Goal: Information Seeking & Learning: Check status

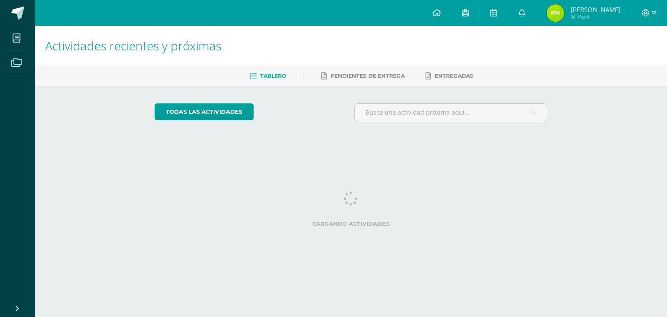
click at [16, 61] on icon at bounding box center [16, 62] width 11 height 9
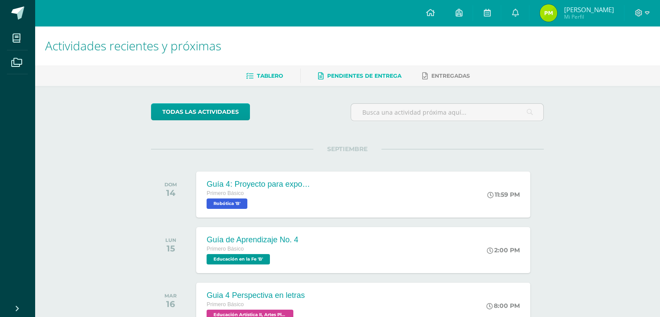
click at [339, 74] on span "Pendientes de entrega" at bounding box center [364, 76] width 74 height 7
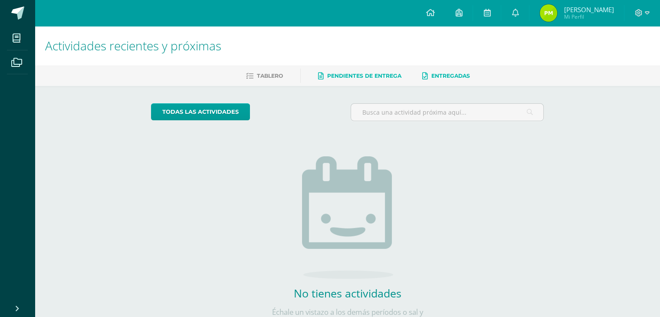
click at [436, 76] on span "Entregadas" at bounding box center [451, 76] width 39 height 7
click at [17, 65] on icon at bounding box center [16, 62] width 11 height 9
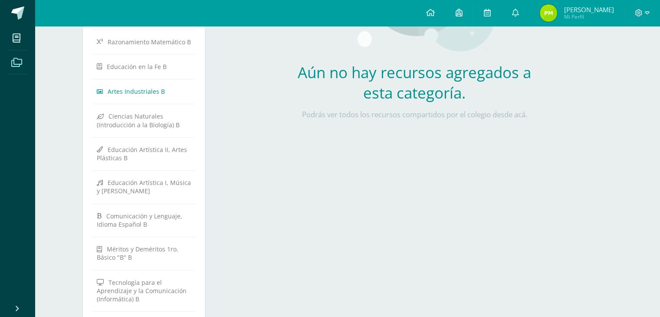
scroll to position [190, 0]
click at [129, 66] on span "Educación en la Fe B" at bounding box center [137, 68] width 60 height 8
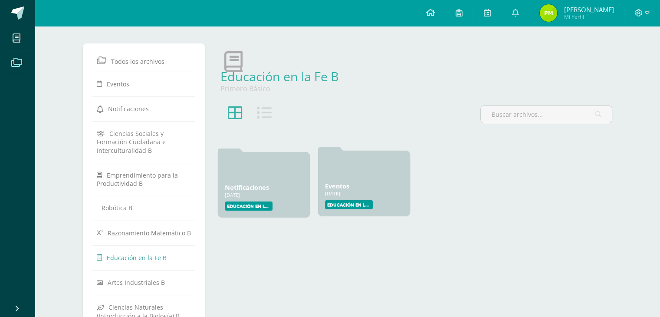
click at [349, 181] on div "Eventos 22 Ene, 2025 22 Ene, 2025 Creado por: Educación en la Fe" at bounding box center [364, 184] width 92 height 66
click at [262, 106] on icon at bounding box center [264, 112] width 15 height 15
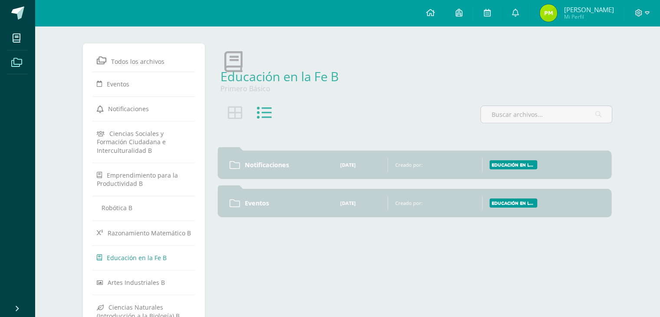
click at [324, 164] on link "Notificaciones" at bounding box center [285, 165] width 81 height 8
click at [324, 163] on link "Notificaciones" at bounding box center [285, 165] width 81 height 8
click at [314, 214] on div "Eventos 22 Ene, 2025 22 Ene, 2025 Creado por: Educación en la Fe" at bounding box center [415, 202] width 394 height 28
click at [283, 200] on link "Eventos" at bounding box center [285, 202] width 81 height 8
click at [225, 109] on div at bounding box center [250, 117] width 66 height 25
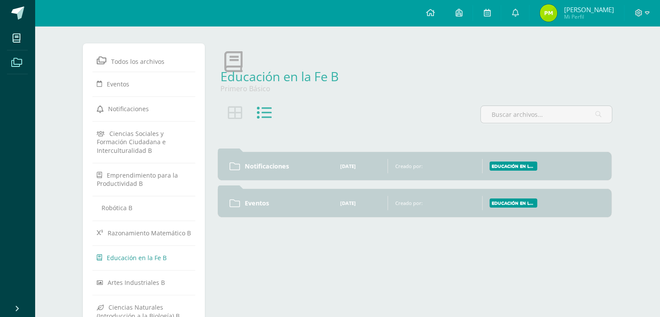
click at [234, 112] on icon at bounding box center [234, 112] width 15 height 15
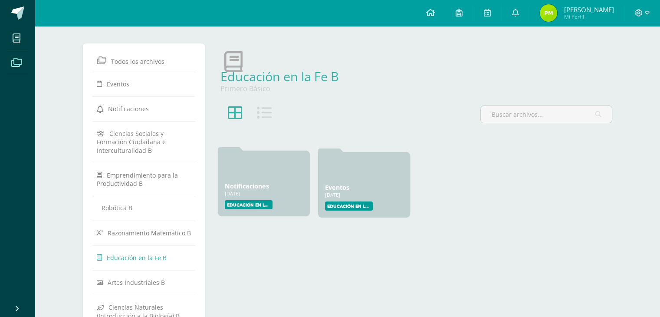
click at [280, 179] on div "Notificaciones 22 Ene, 2025 22 Ene, 2025 Creado por: Educación en la Fe" at bounding box center [264, 184] width 92 height 66
click at [291, 207] on div "Educación en la Fe" at bounding box center [264, 204] width 78 height 9
click at [284, 205] on div "Educación en la Fe" at bounding box center [264, 204] width 78 height 9
click at [263, 206] on label "Educación en la Fe" at bounding box center [249, 204] width 48 height 9
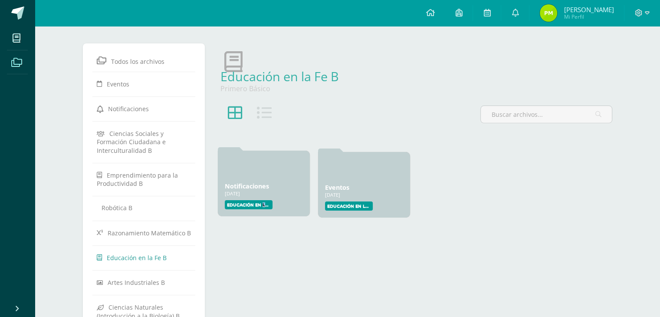
click at [263, 206] on label "Educación en la Fe" at bounding box center [249, 204] width 48 height 9
click at [349, 209] on label "Educación en la Fe" at bounding box center [349, 204] width 48 height 9
click at [349, 204] on label "Educación en la Fe" at bounding box center [349, 204] width 48 height 9
click at [344, 169] on div at bounding box center [364, 168] width 78 height 21
click at [347, 168] on div at bounding box center [364, 168] width 78 height 21
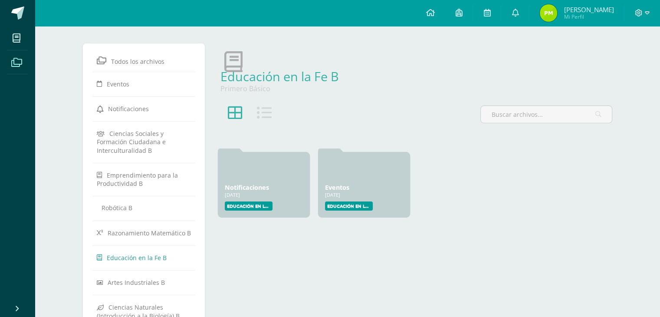
click at [316, 86] on div "Educación en la Fe B" at bounding box center [415, 72] width 402 height 59
click at [304, 82] on link "Educación en la Fe B" at bounding box center [280, 76] width 119 height 17
click at [138, 82] on link "Eventos" at bounding box center [144, 84] width 95 height 16
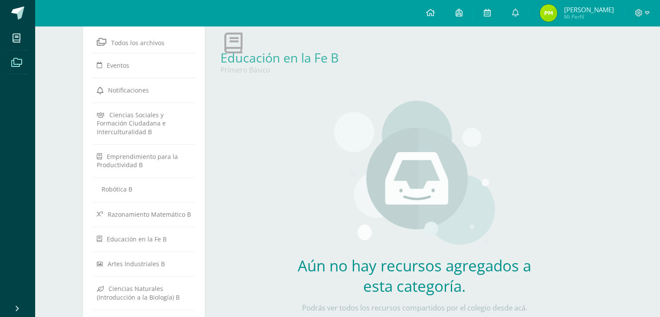
scroll to position [87, 0]
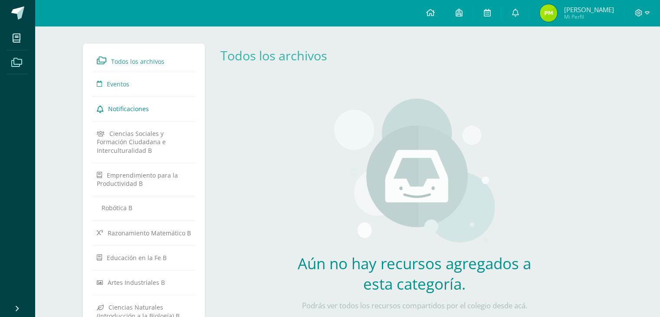
click at [152, 106] on link "Notificaciones" at bounding box center [144, 109] width 95 height 16
click at [152, 66] on span "Todos los archivos" at bounding box center [137, 61] width 53 height 8
click at [135, 59] on span "Todos los archivos" at bounding box center [137, 61] width 53 height 8
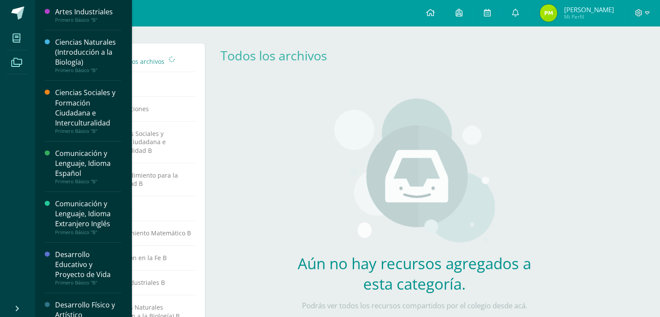
click at [16, 36] on icon at bounding box center [17, 38] width 8 height 9
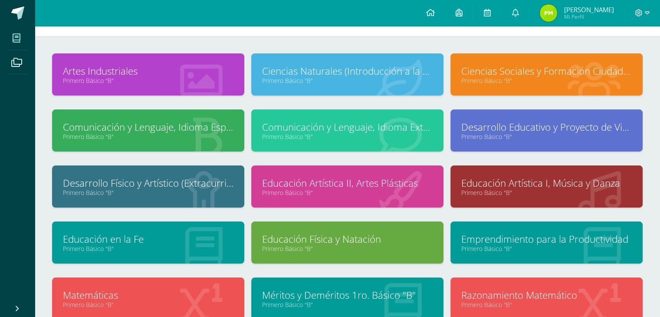
scroll to position [100, 0]
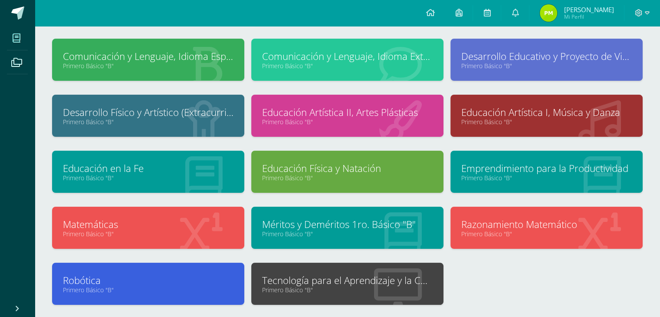
click at [199, 181] on icon at bounding box center [203, 177] width 37 height 43
click at [196, 175] on link "Primero Básico "B"" at bounding box center [148, 178] width 171 height 8
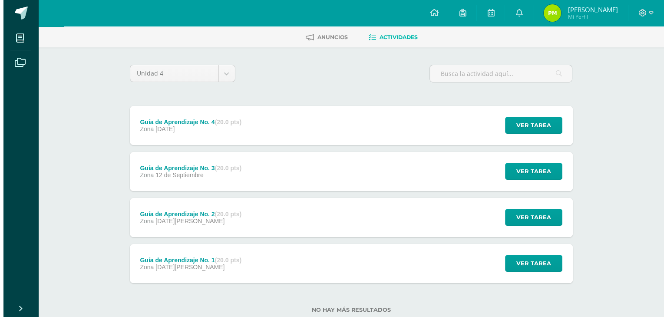
scroll to position [43, 0]
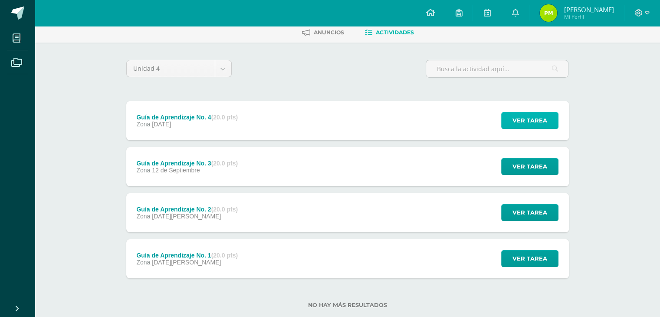
click at [509, 120] on button "Ver tarea" at bounding box center [529, 120] width 57 height 17
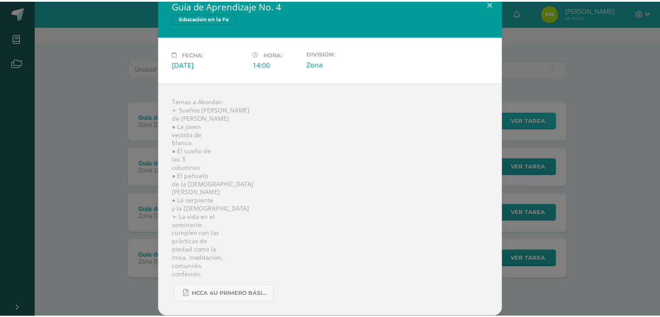
scroll to position [13, 0]
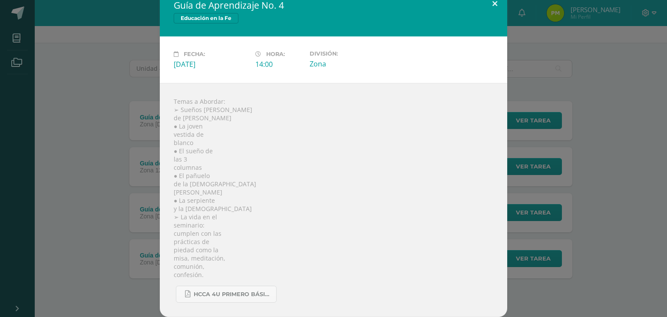
click at [491, 0] on button at bounding box center [494, 4] width 25 height 30
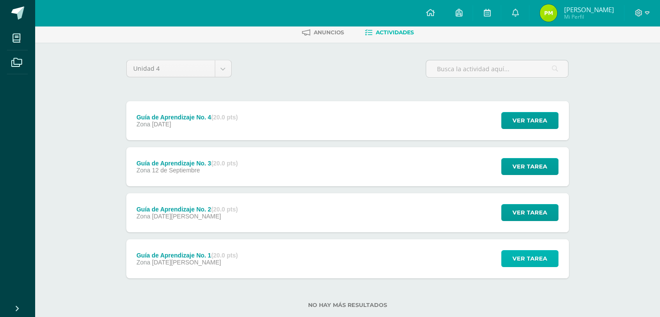
click at [544, 258] on span "Ver tarea" at bounding box center [530, 259] width 35 height 16
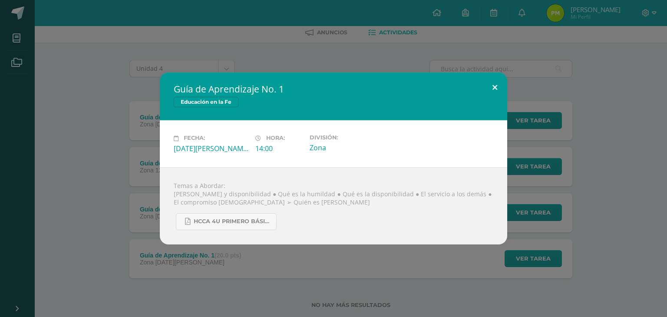
click at [497, 86] on button at bounding box center [494, 88] width 25 height 30
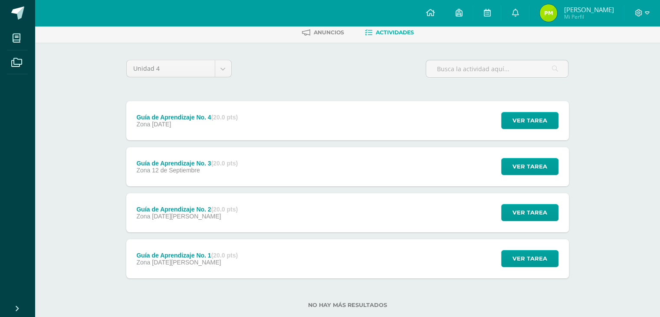
click at [287, 59] on div "Unidad 4 Unidad 1 Unidad 2 Unidad 3 Unidad 4 Guía de Aprendizaje No. 4 (20.0 pt…" at bounding box center [348, 189] width 478 height 293
click at [208, 66] on body "Mis cursos Archivos Cerrar panel Artes Industriales Primero Básico "B" Ciencias…" at bounding box center [330, 146] width 660 height 379
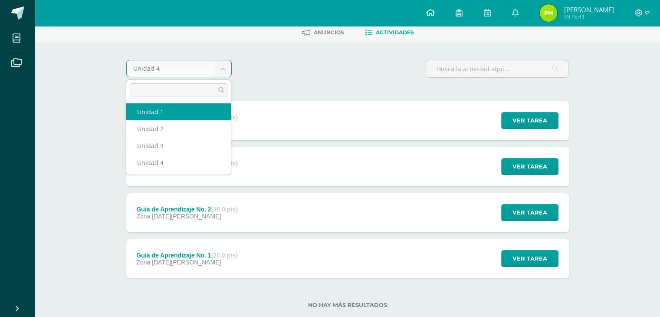
select select "Unidad 1"
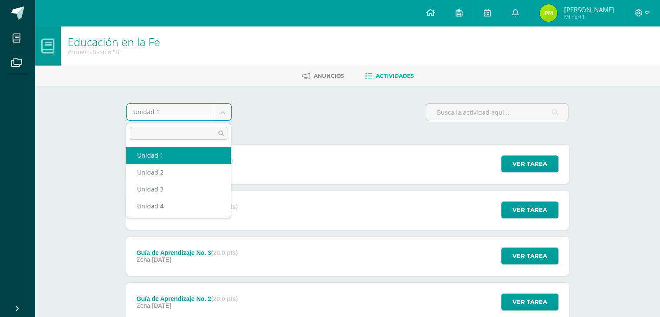
click at [186, 108] on body "Mis cursos Archivos Cerrar panel Artes Industriales Primero Básico "B" Ciencias…" at bounding box center [330, 212] width 660 height 425
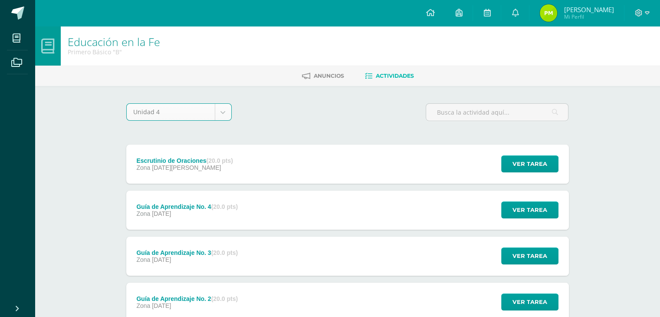
select select "Unidad 4"
click at [317, 77] on span "Anuncios" at bounding box center [329, 76] width 30 height 7
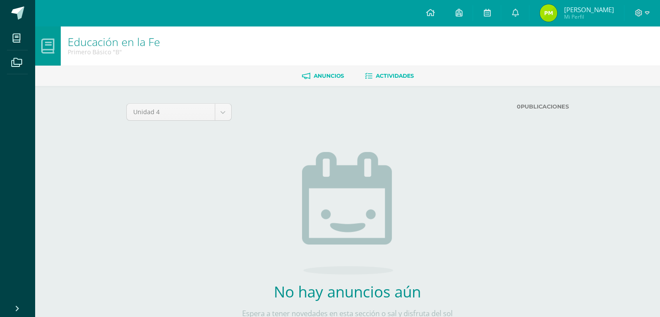
click at [392, 79] on link "Actividades" at bounding box center [389, 76] width 49 height 14
